Goal: Complete application form: Complete application form

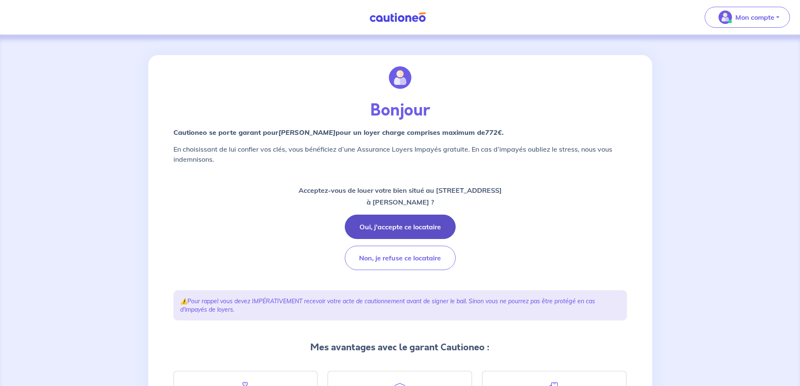
click at [419, 229] on button "Oui, j'accepte ce locataire" at bounding box center [400, 227] width 111 height 24
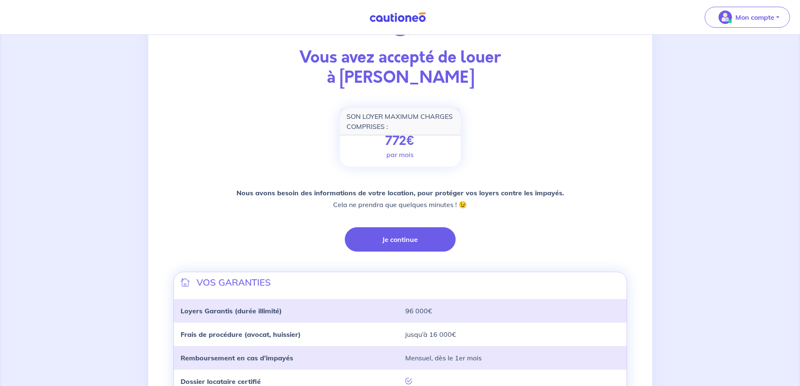
scroll to position [175, 0]
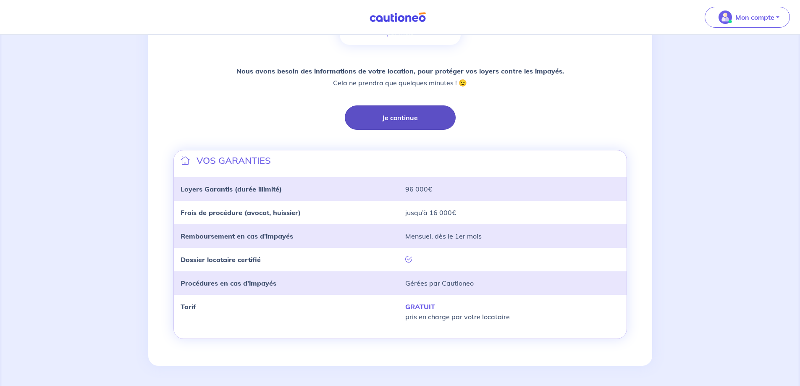
click at [409, 123] on button "Je continue" at bounding box center [400, 117] width 111 height 24
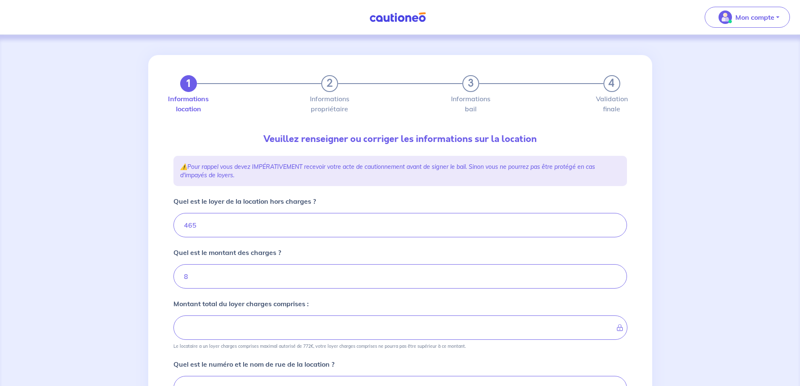
type input "473"
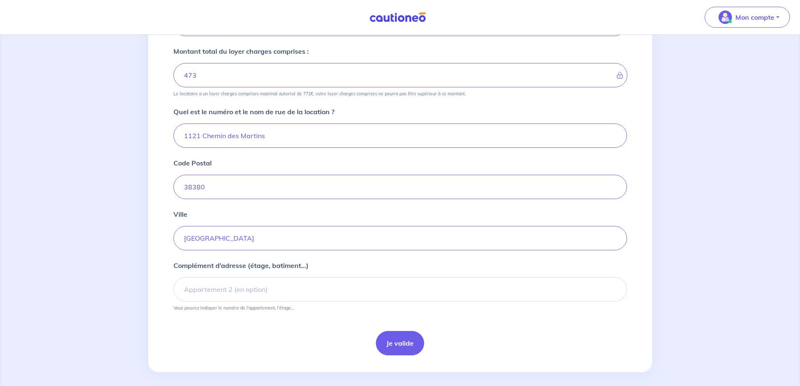
scroll to position [259, 0]
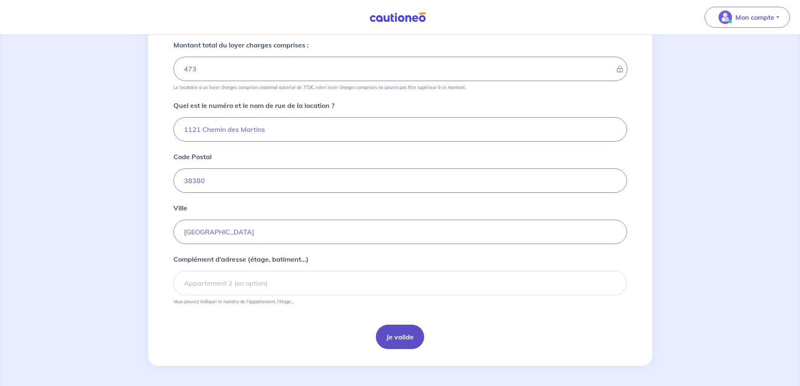
click at [402, 334] on button "Je valide" at bounding box center [400, 337] width 48 height 24
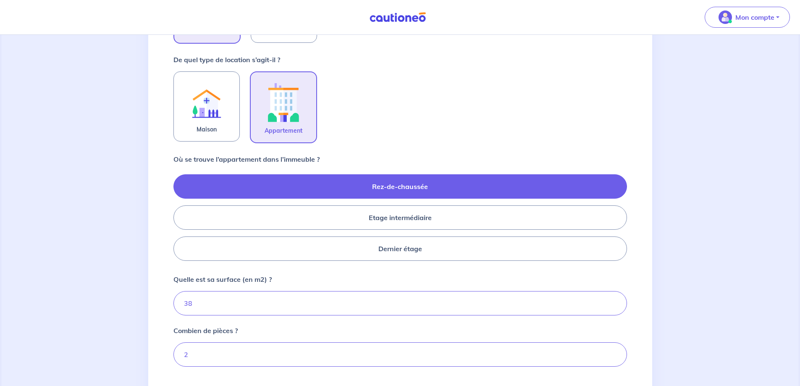
scroll to position [333, 0]
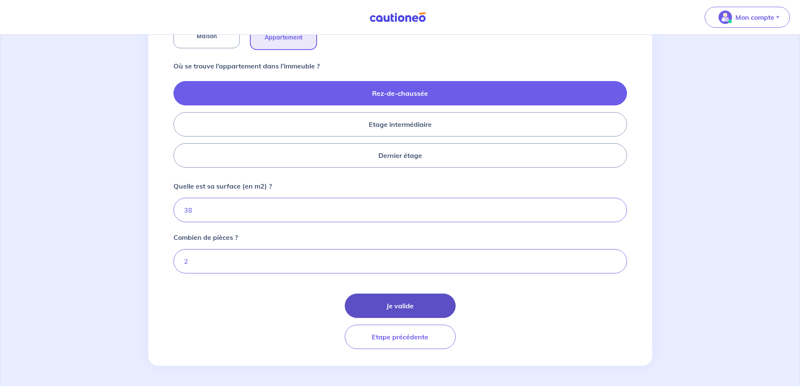
click at [397, 304] on button "Je valide" at bounding box center [400, 305] width 111 height 24
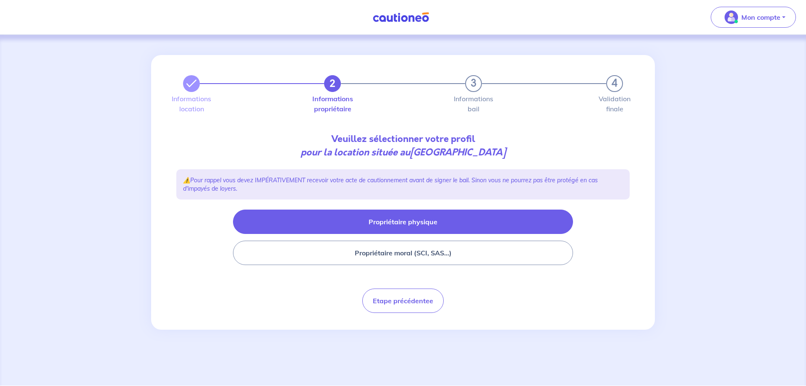
click at [375, 220] on button "Propriétaire physique" at bounding box center [403, 221] width 340 height 24
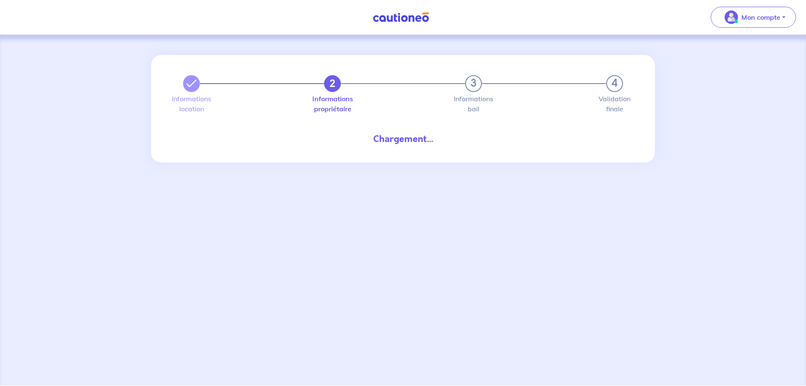
select select "FR"
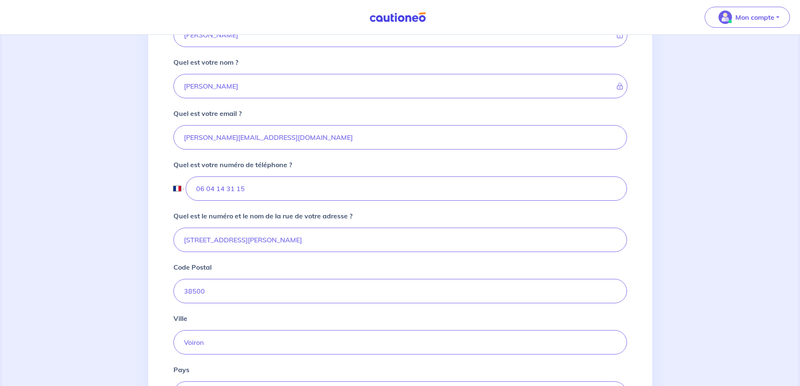
scroll to position [504, 0]
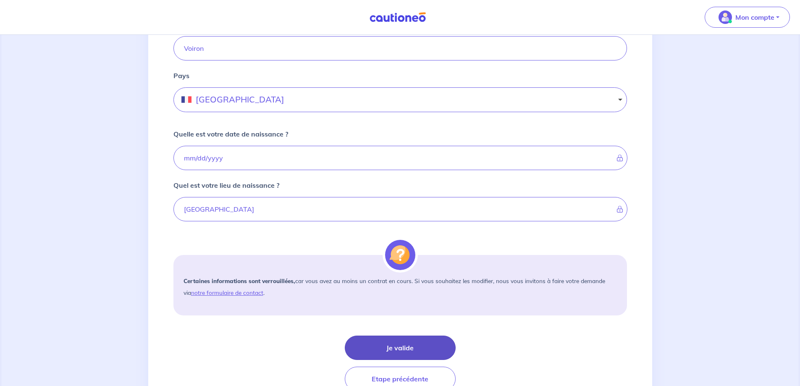
click at [412, 342] on button "Je valide" at bounding box center [400, 347] width 111 height 24
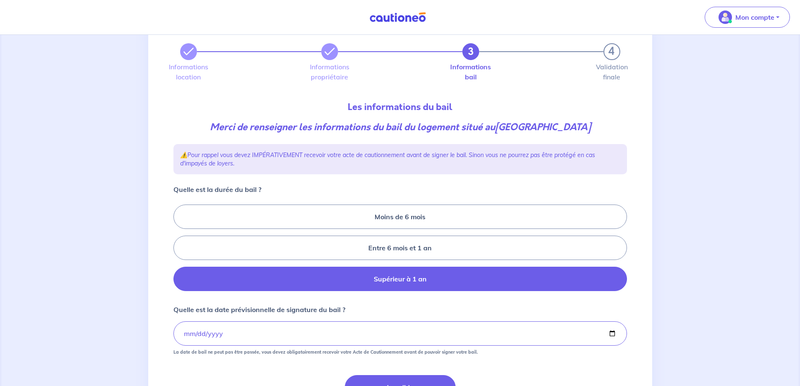
scroll to position [84, 0]
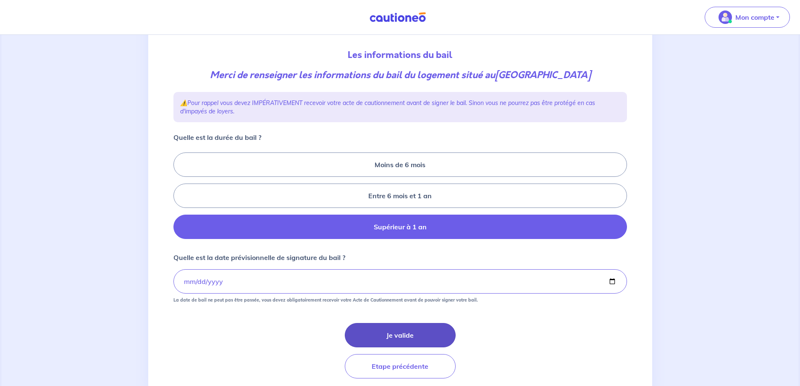
click at [395, 347] on button "Je valide" at bounding box center [400, 335] width 111 height 24
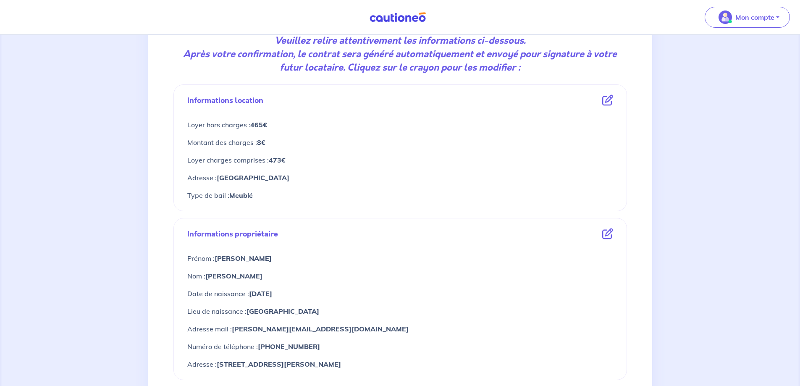
scroll to position [354, 0]
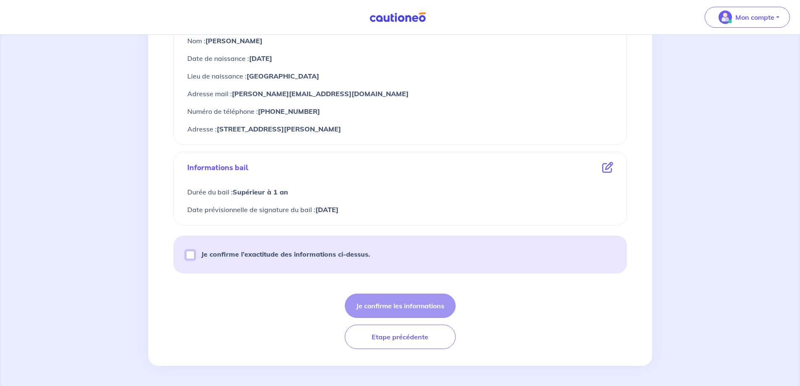
click at [190, 256] on input "Je confirme l’exactitude des informations ci-dessus." at bounding box center [190, 255] width 8 height 8
checkbox input "true"
click at [406, 303] on button "Je confirme les informations" at bounding box center [400, 305] width 111 height 24
